Goal: Transaction & Acquisition: Purchase product/service

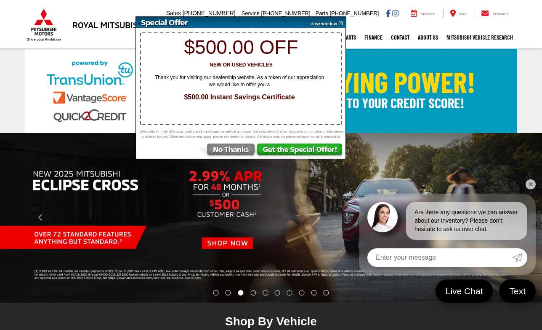
click at [237, 156] on img at bounding box center [227, 151] width 59 height 15
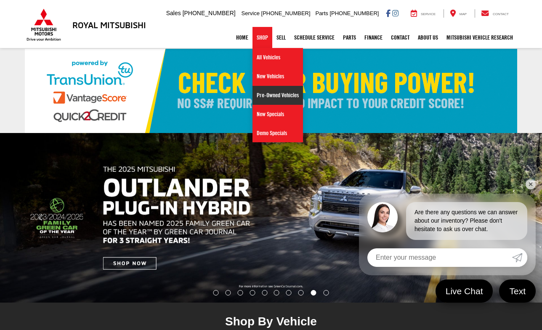
click at [260, 96] on link "Pre-Owned Vehicles" at bounding box center [278, 95] width 51 height 19
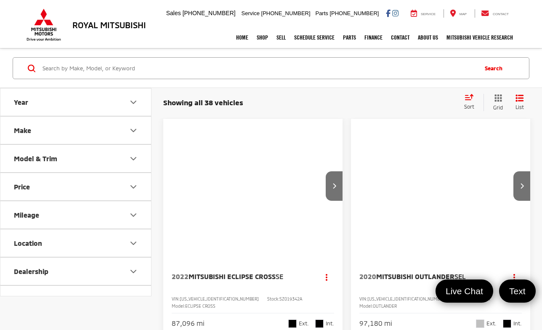
click at [149, 68] on input "Search by Make, Model, or Keyword" at bounding box center [259, 68] width 435 height 20
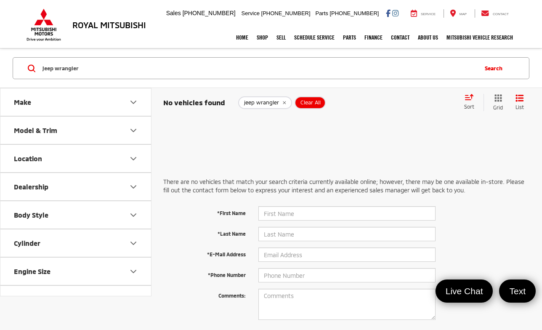
click at [135, 73] on input "jeep wrangler" at bounding box center [259, 68] width 435 height 20
drag, startPoint x: 79, startPoint y: 69, endPoint x: 54, endPoint y: 69, distance: 24.4
click at [54, 69] on input "jeep w rangler" at bounding box center [259, 68] width 435 height 20
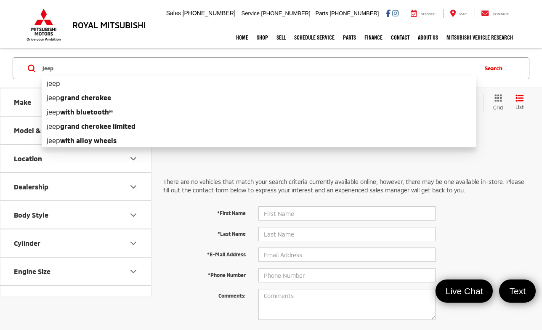
type input "jeep"
